Goal: Find specific page/section: Find specific page/section

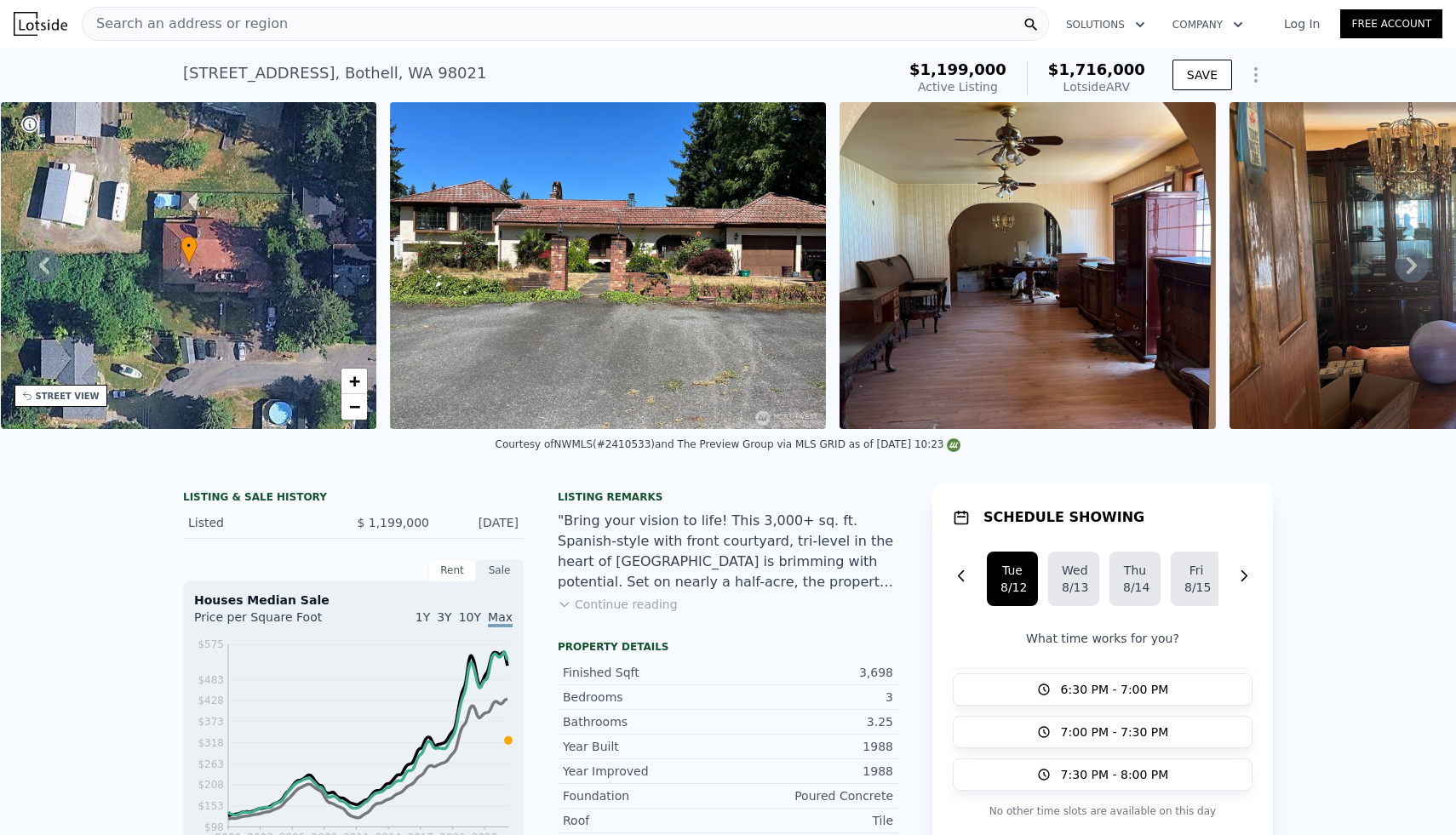
click at [577, 20] on div "Search an address or region" at bounding box center [565, 23] width 968 height 34
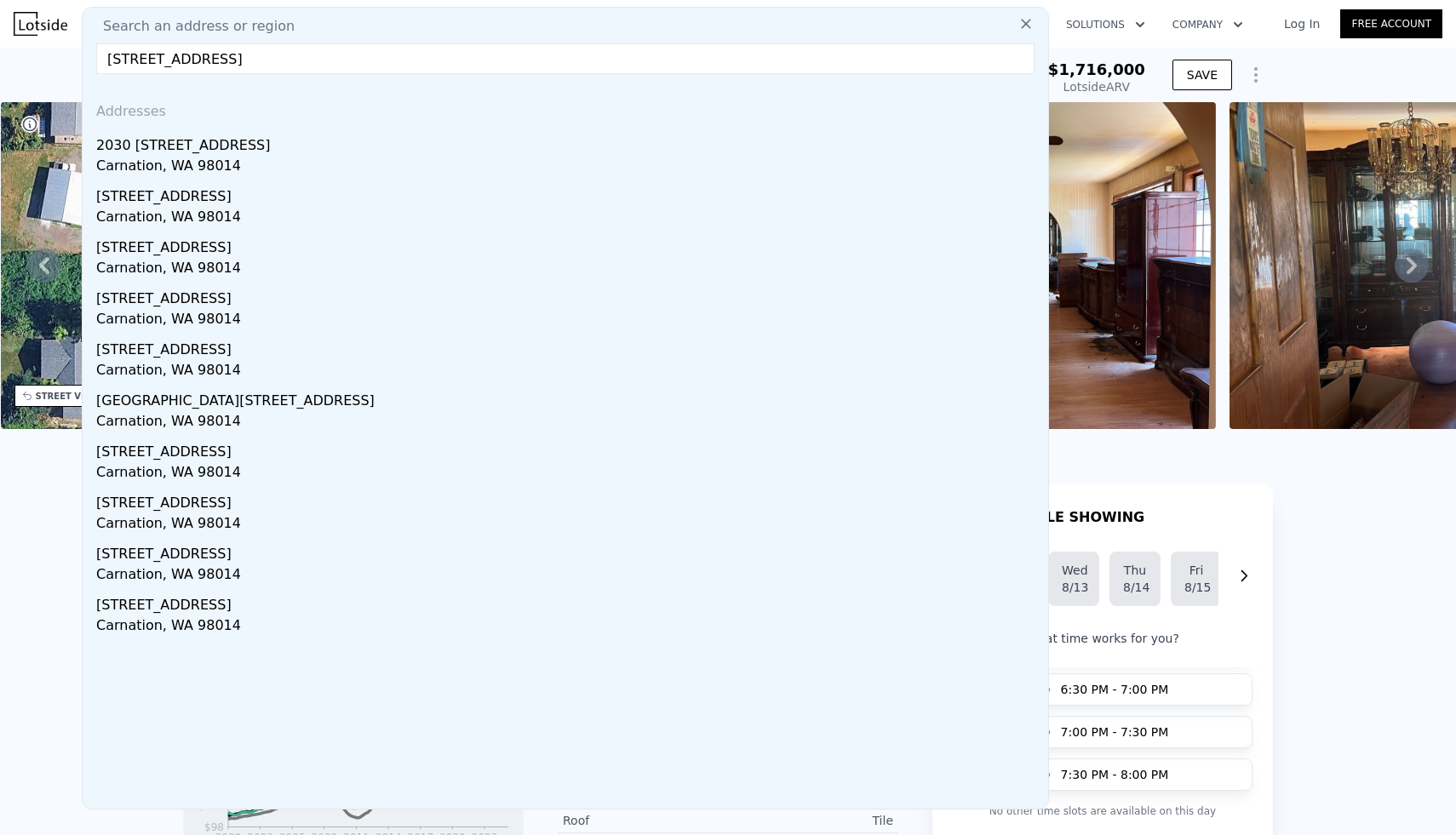
click at [312, 65] on input "[STREET_ADDRESS]" at bounding box center [565, 58] width 938 height 30
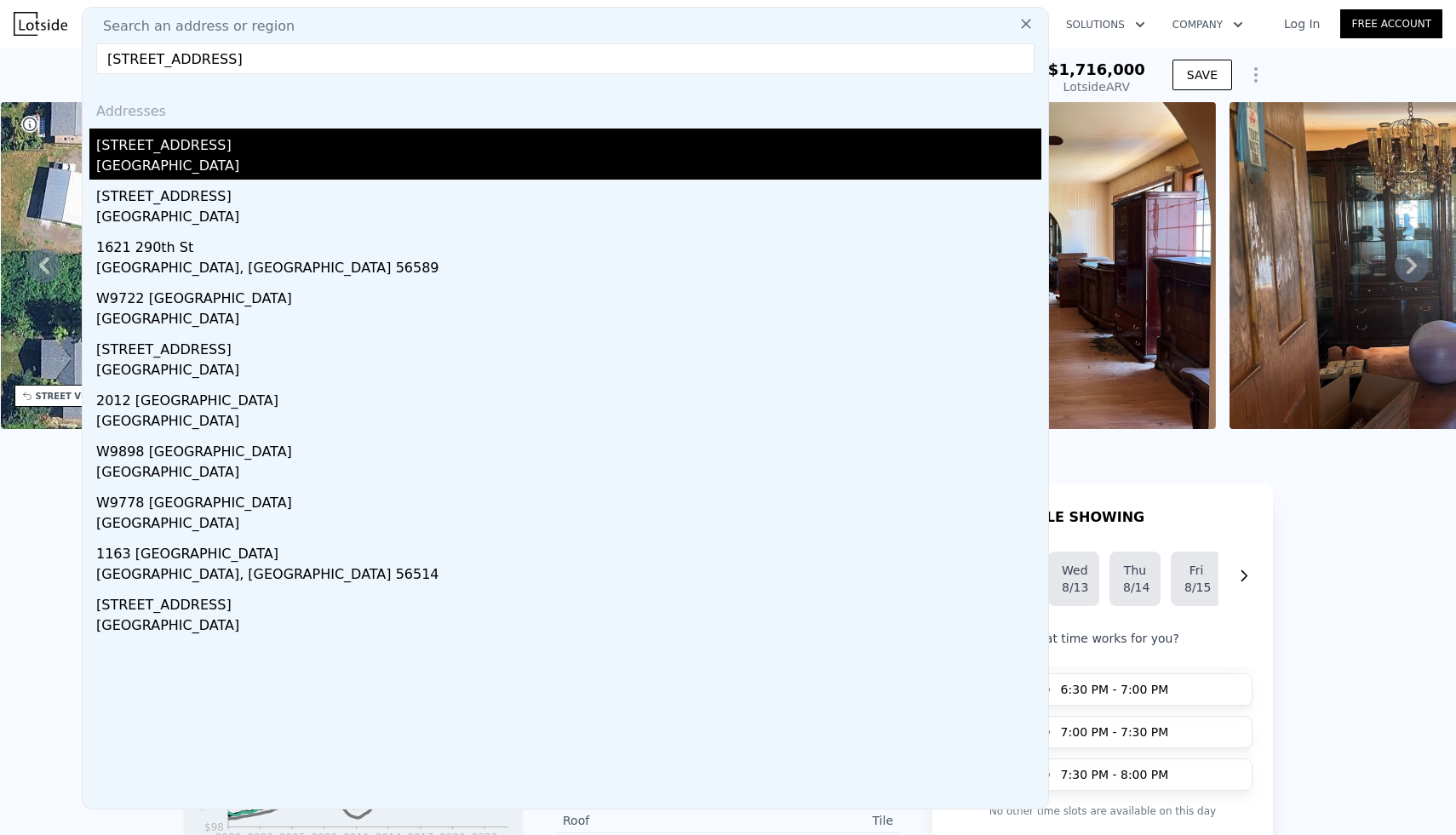
type input "[STREET_ADDRESS]"
click at [199, 146] on div "[STREET_ADDRESS]" at bounding box center [569, 143] width 946 height 28
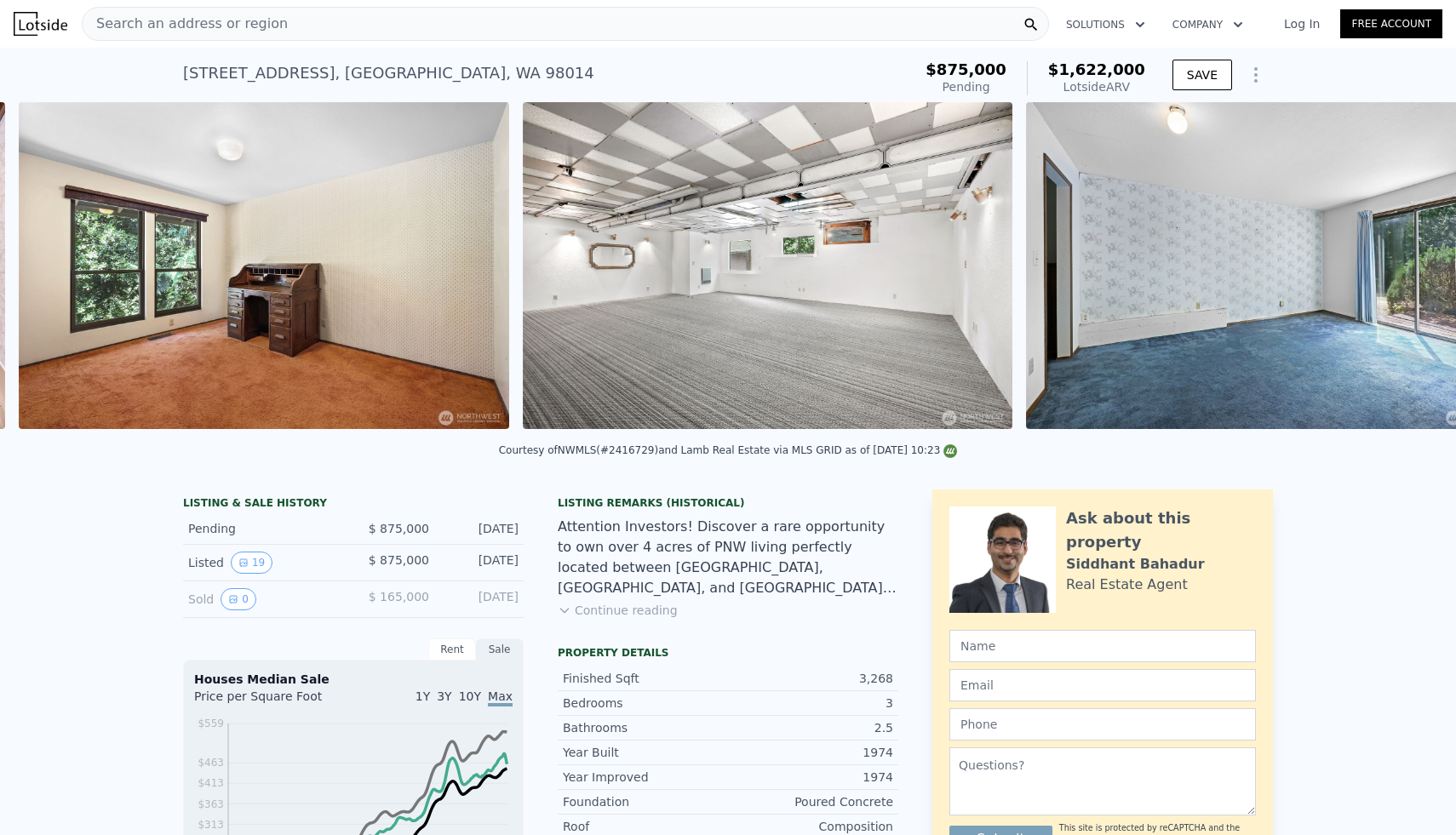
scroll to position [0, 4249]
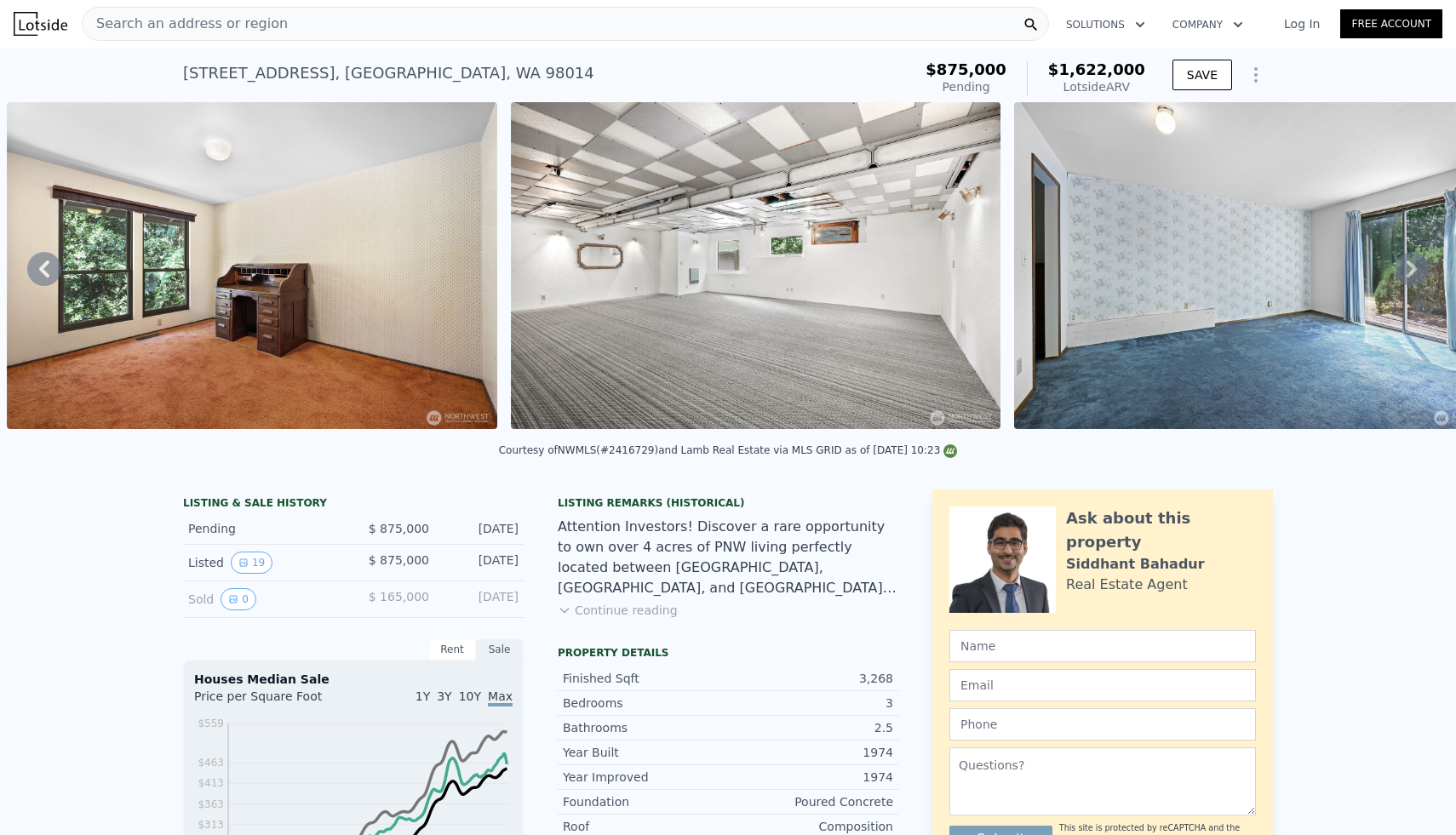
click at [450, 29] on div "Search an address or region" at bounding box center [565, 23] width 968 height 34
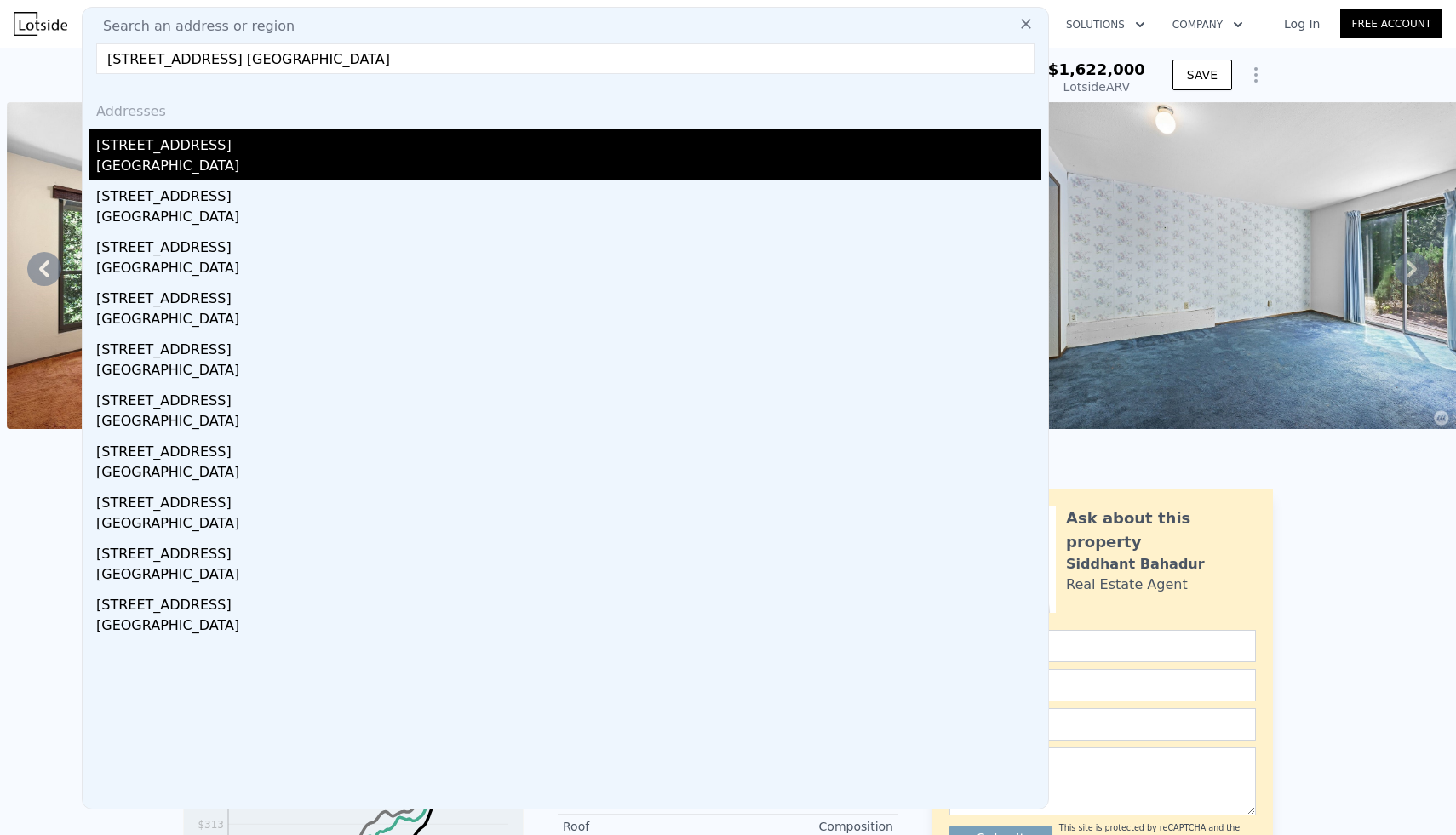
type input "[STREET_ADDRESS] [GEOGRAPHIC_DATA]"
click at [182, 152] on div "[STREET_ADDRESS]" at bounding box center [569, 143] width 946 height 28
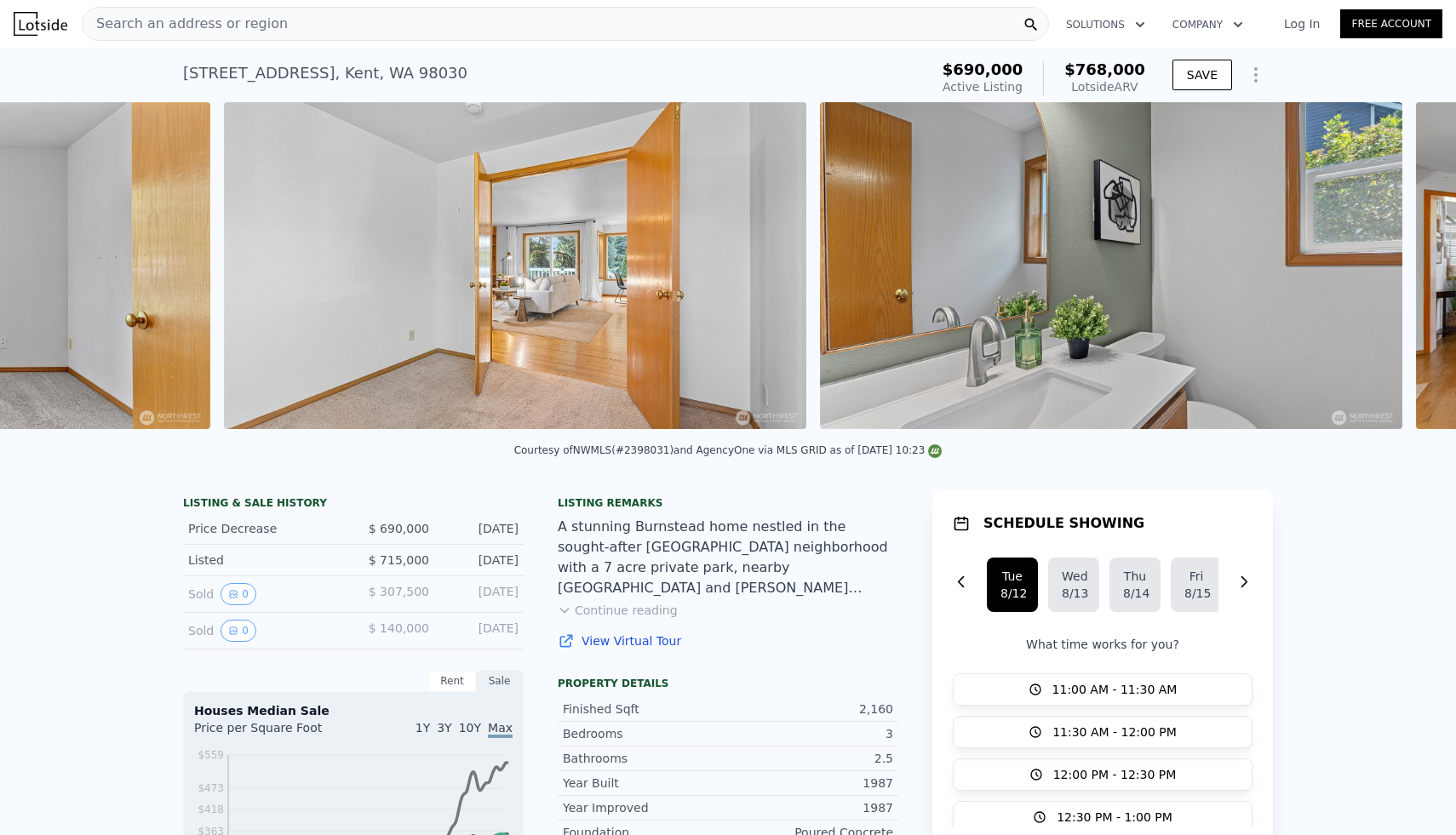
scroll to position [0, 9446]
